Goal: Find specific page/section: Find specific page/section

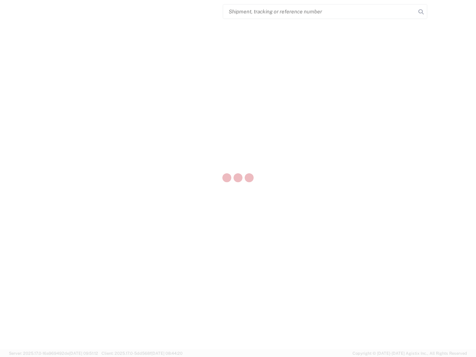
select select "US"
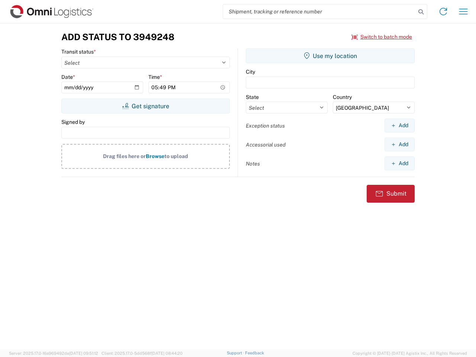
click at [320, 12] on input "search" at bounding box center [319, 11] width 193 height 14
click at [421, 12] on icon at bounding box center [421, 12] width 10 height 10
click at [444, 12] on icon at bounding box center [444, 12] width 12 height 12
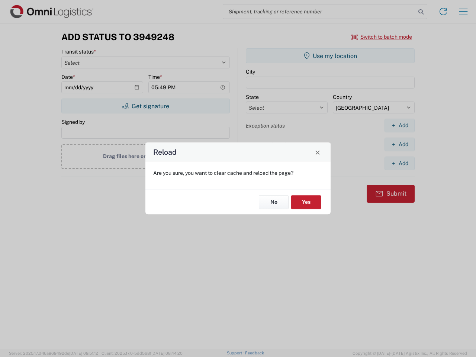
click at [382, 37] on div "Reload Are you sure, you want to clear cache and reload the page? No Yes" at bounding box center [238, 178] width 476 height 357
click at [146, 106] on div "Reload Are you sure, you want to clear cache and reload the page? No Yes" at bounding box center [238, 178] width 476 height 357
click at [331, 56] on div "Reload Are you sure, you want to clear cache and reload the page? No Yes" at bounding box center [238, 178] width 476 height 357
click at [400, 125] on div "Reload Are you sure, you want to clear cache and reload the page? No Yes" at bounding box center [238, 178] width 476 height 357
click at [400, 144] on div "Reload Are you sure, you want to clear cache and reload the page? No Yes" at bounding box center [238, 178] width 476 height 357
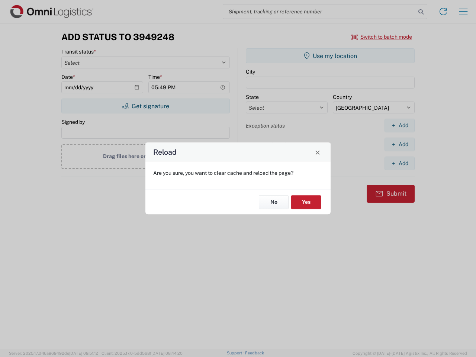
click at [400, 163] on div "Reload Are you sure, you want to clear cache and reload the page? No Yes" at bounding box center [238, 178] width 476 height 357
